Goal: Task Accomplishment & Management: Manage account settings

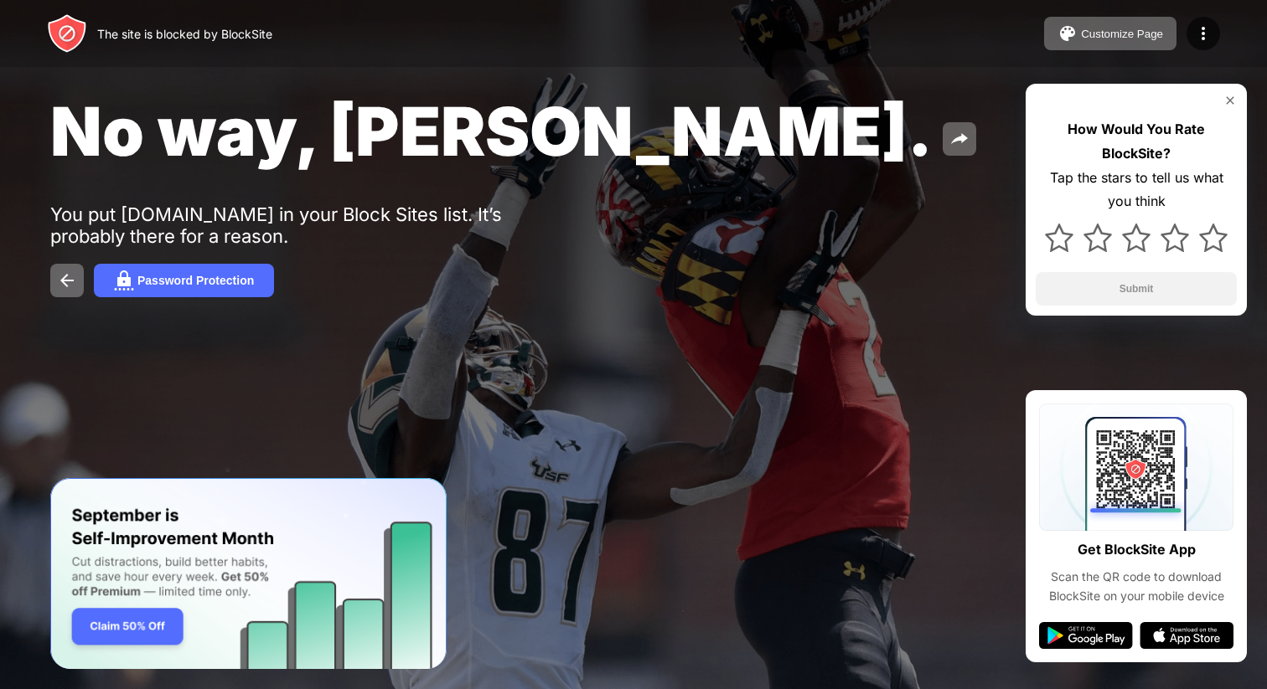
click at [1195, 15] on div "The site is blocked by BlockSite Customize Page Edit Block List Redirect Custom…" at bounding box center [633, 33] width 1267 height 67
click at [1199, 44] on div at bounding box center [1203, 34] width 34 height 34
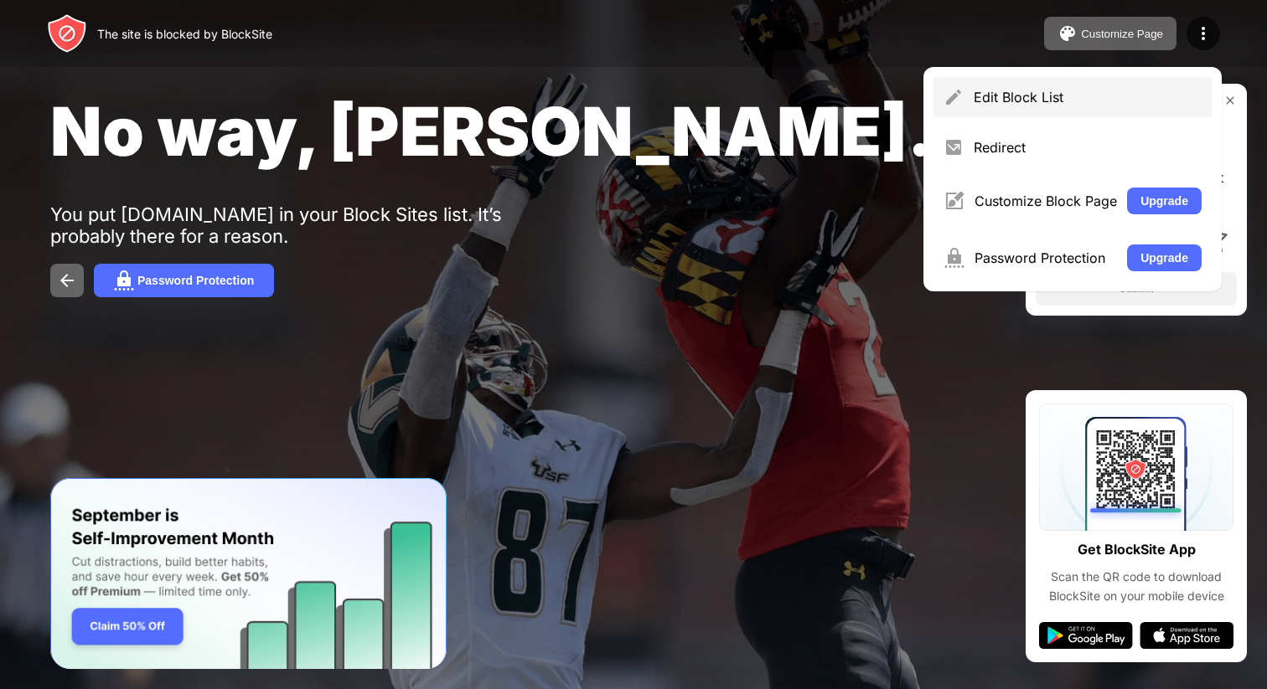
click at [1147, 85] on div "Edit Block List" at bounding box center [1072, 97] width 278 height 40
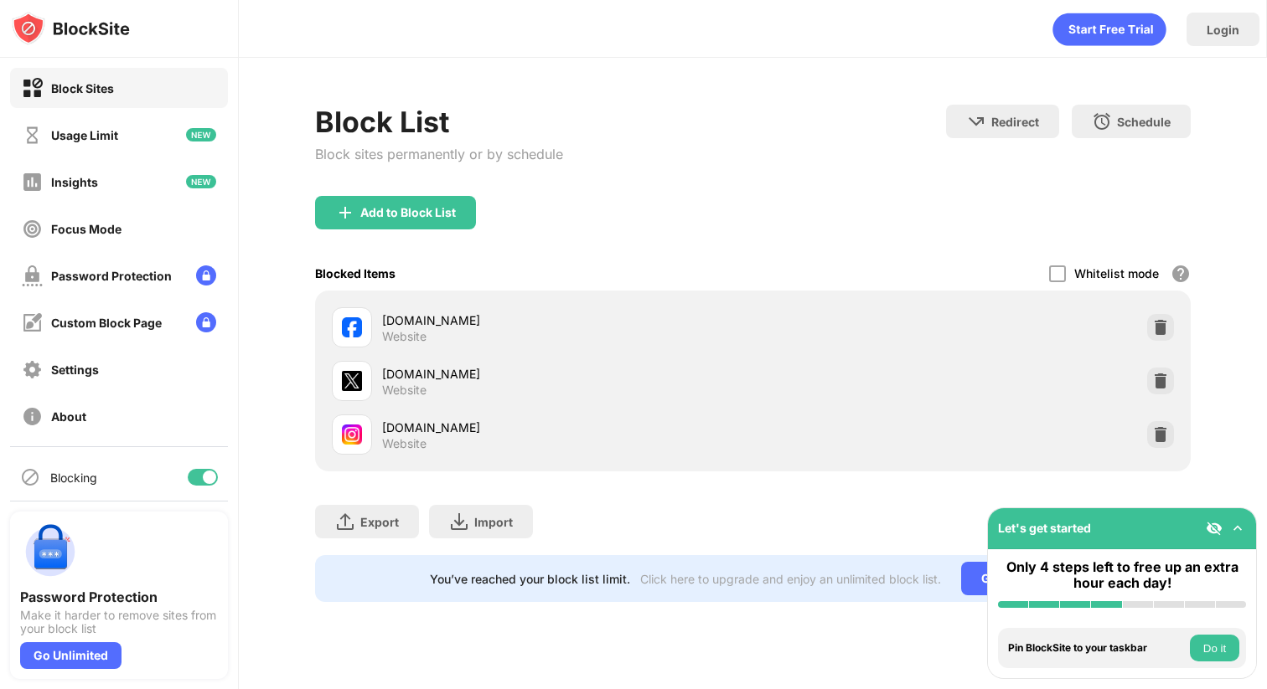
click at [1160, 373] on img at bounding box center [1160, 381] width 17 height 17
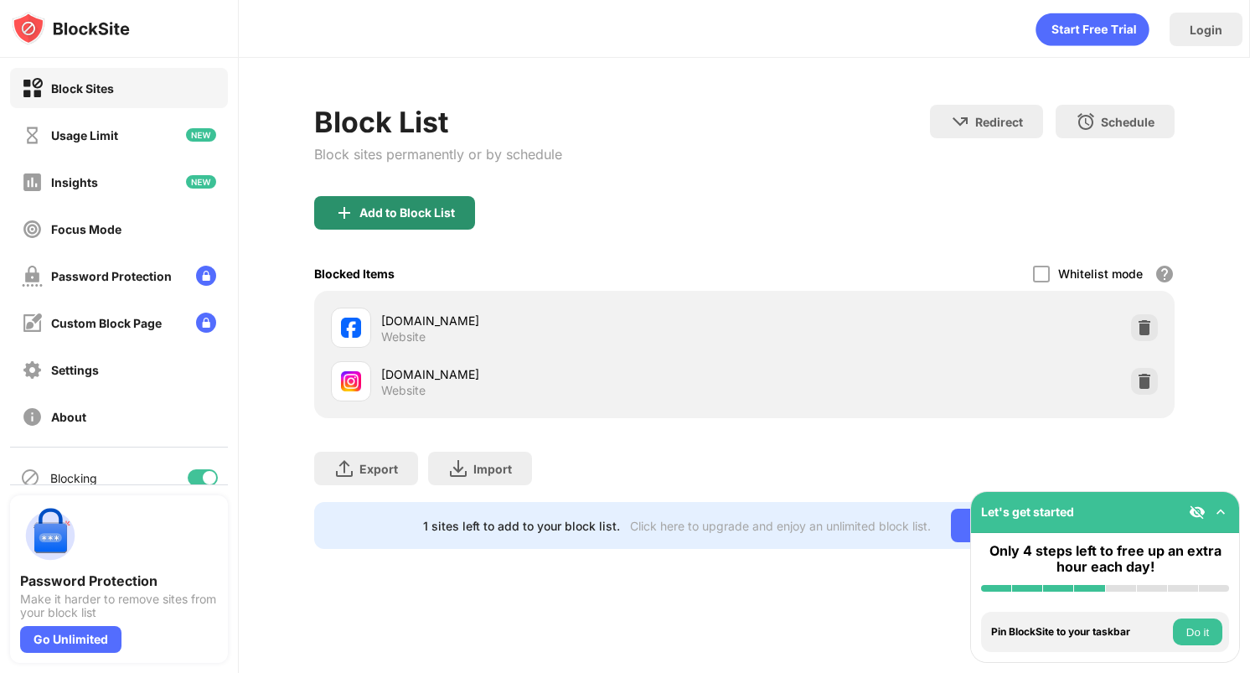
click at [457, 211] on div "Add to Block List" at bounding box center [394, 213] width 161 height 34
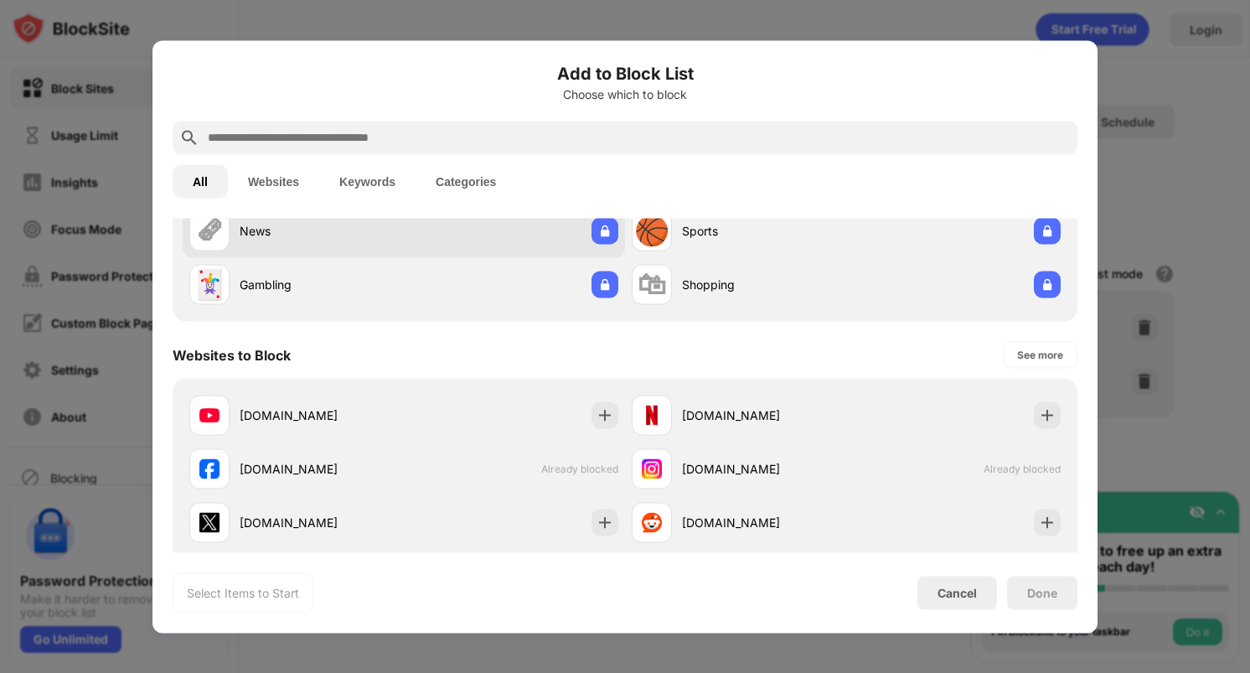
scroll to position [240, 0]
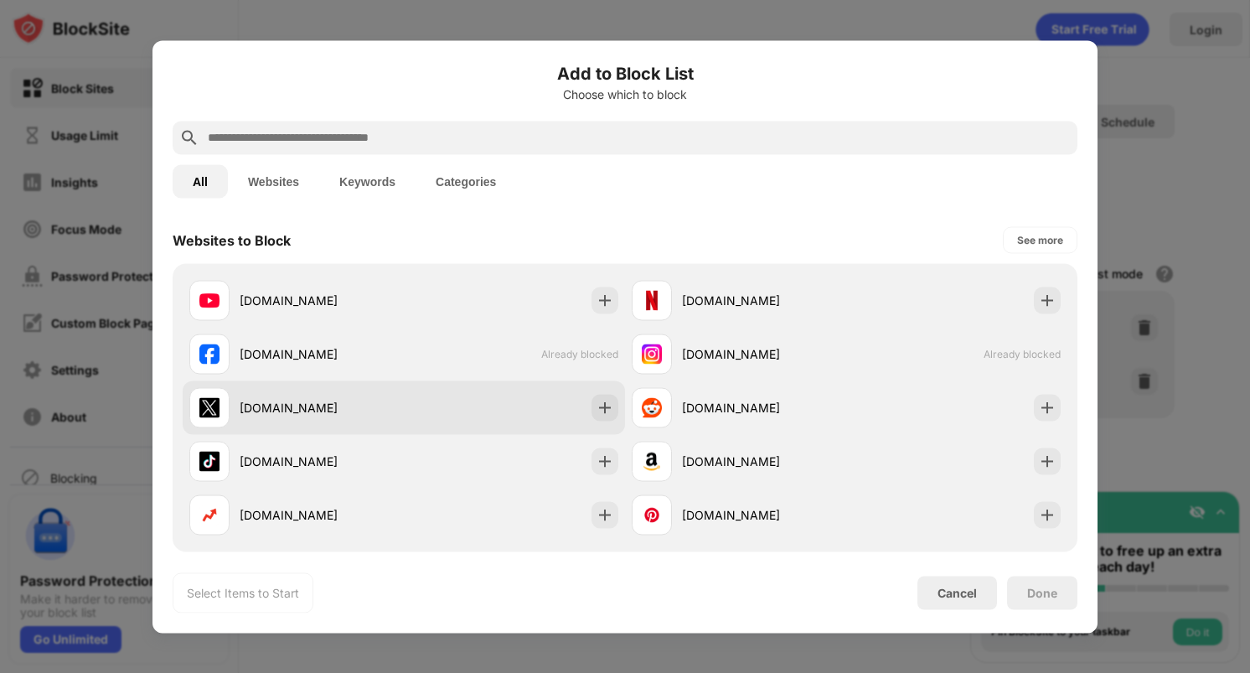
click at [354, 405] on div "[DOMAIN_NAME]" at bounding box center [322, 408] width 164 height 18
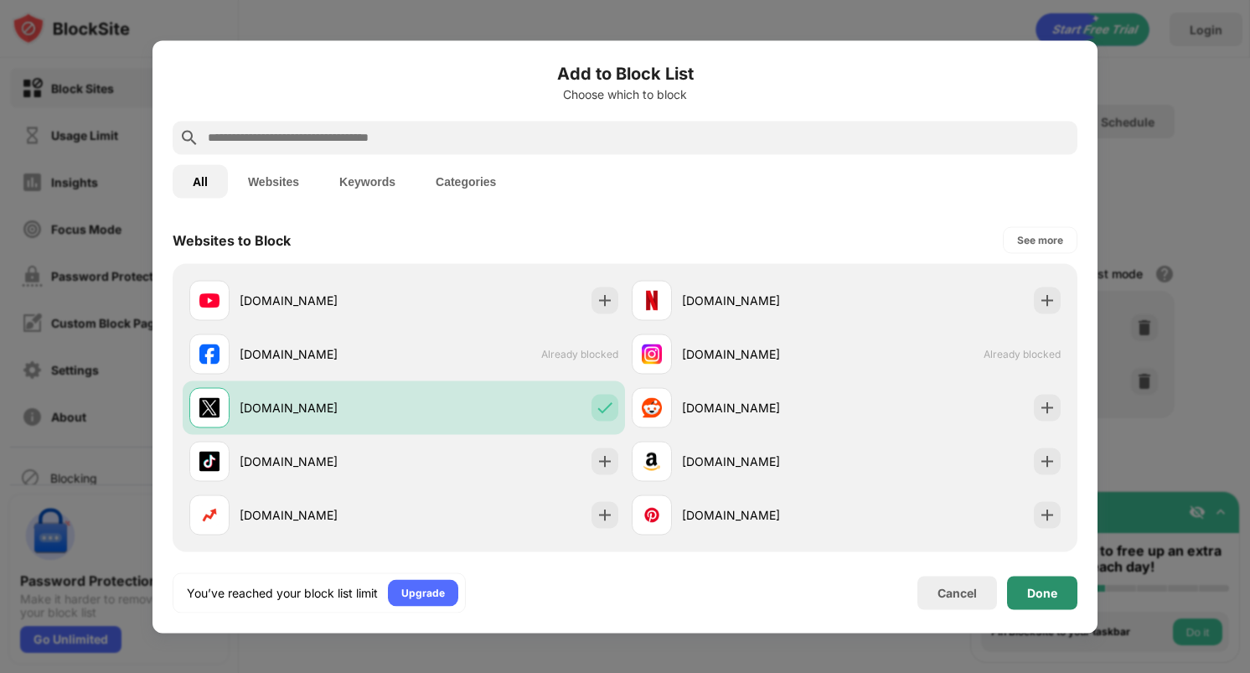
click at [1058, 581] on div "Done" at bounding box center [1042, 593] width 70 height 34
